Goal: Task Accomplishment & Management: Manage account settings

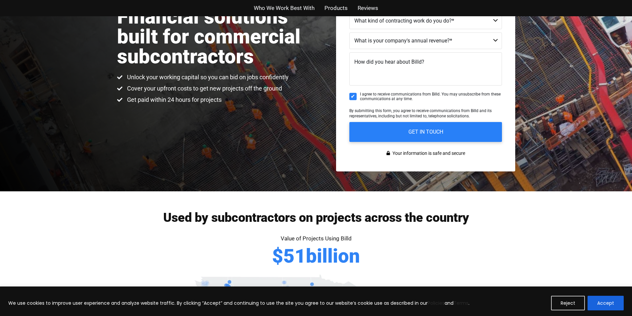
scroll to position [133, 0]
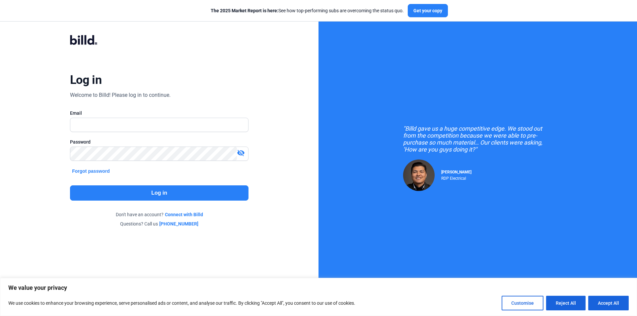
click at [183, 122] on input "text" at bounding box center [159, 125] width 178 height 14
click at [297, 107] on div "Log in Welcome to Billd! Please log in to continue. Email Password visibility_o…" at bounding box center [159, 131] width 318 height 262
click at [204, 123] on input "text" at bounding box center [155, 125] width 170 height 14
paste input "[EMAIL_ADDRESS][DOMAIN_NAME]"
type input "[EMAIL_ADDRESS][DOMAIN_NAME]"
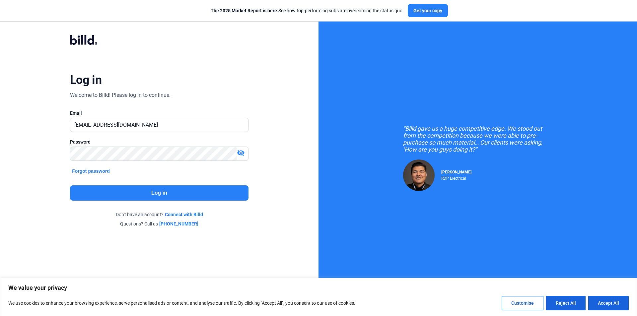
click at [191, 196] on button "Log in" at bounding box center [159, 192] width 178 height 15
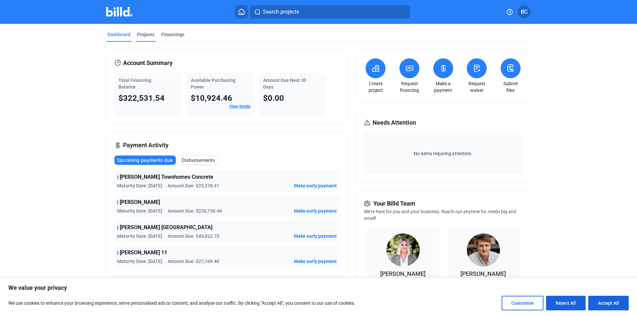
click at [142, 36] on div "Projects" at bounding box center [146, 34] width 18 height 7
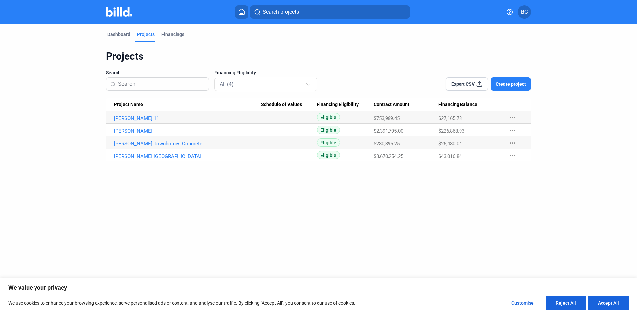
click at [527, 8] on span "BC" at bounding box center [524, 12] width 7 height 8
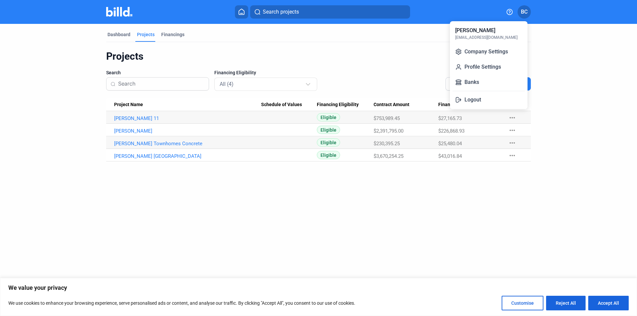
click at [523, 11] on div at bounding box center [318, 158] width 637 height 316
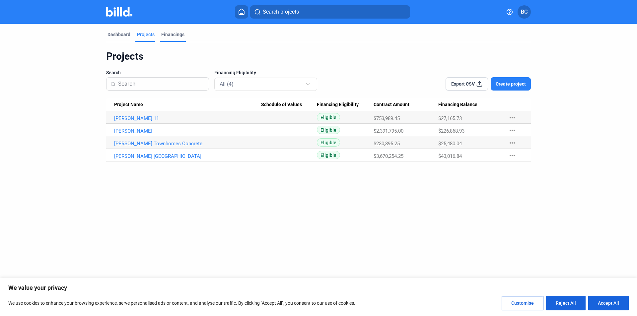
click at [170, 31] on div "Financings" at bounding box center [172, 34] width 23 height 7
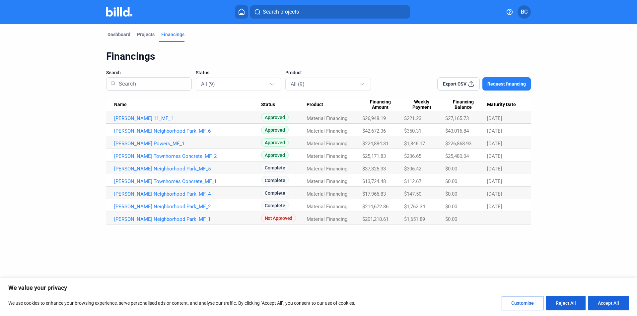
click at [116, 29] on mat-tab-group "Dashboard Projects Financings Financings Search Status All (9) Product All (9) …" at bounding box center [318, 124] width 424 height 201
click at [114, 34] on div "Dashboard" at bounding box center [118, 34] width 23 height 7
click at [128, 38] on div "Dashboard" at bounding box center [119, 36] width 26 height 11
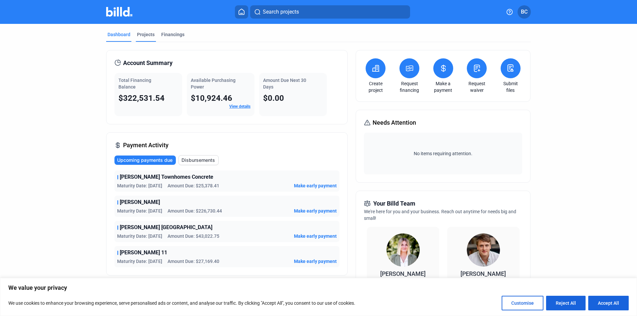
click at [137, 32] on div "Projects" at bounding box center [146, 34] width 18 height 7
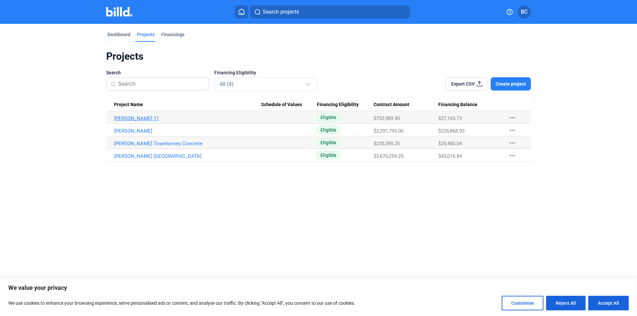
click at [131, 116] on link "Upham 11" at bounding box center [187, 118] width 147 height 6
